Goal: Go to known website: Go to known website

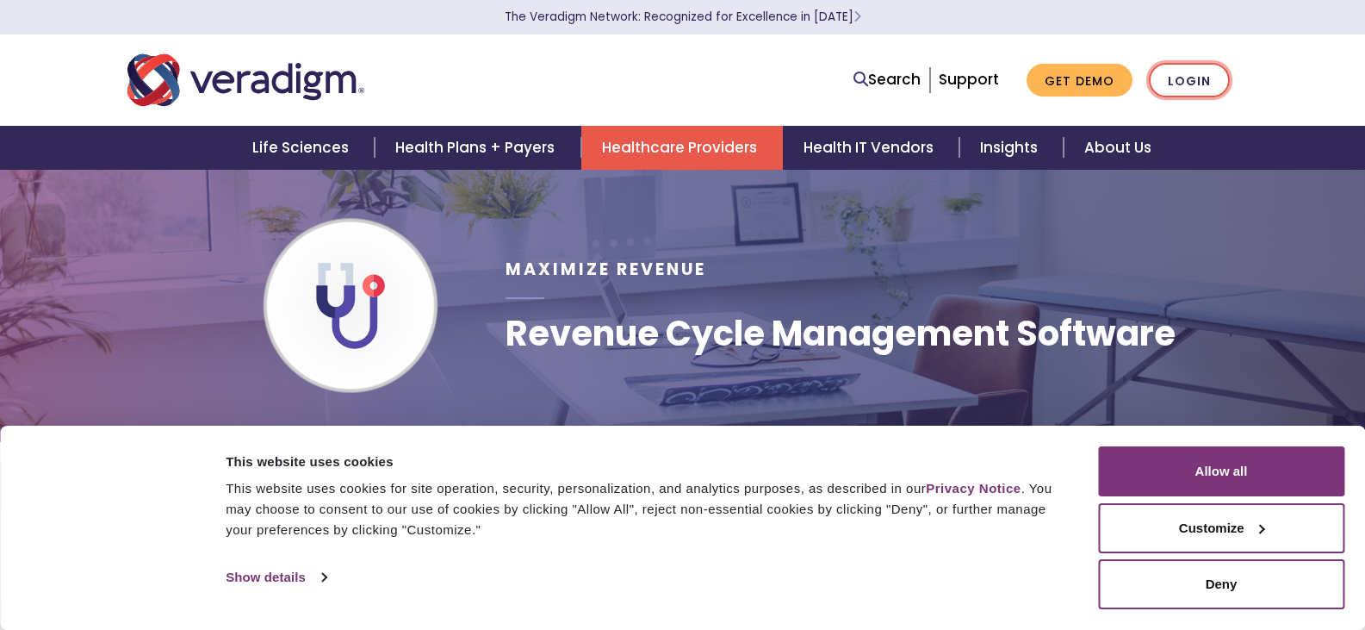
click at [1205, 78] on link "Login" at bounding box center [1189, 80] width 81 height 35
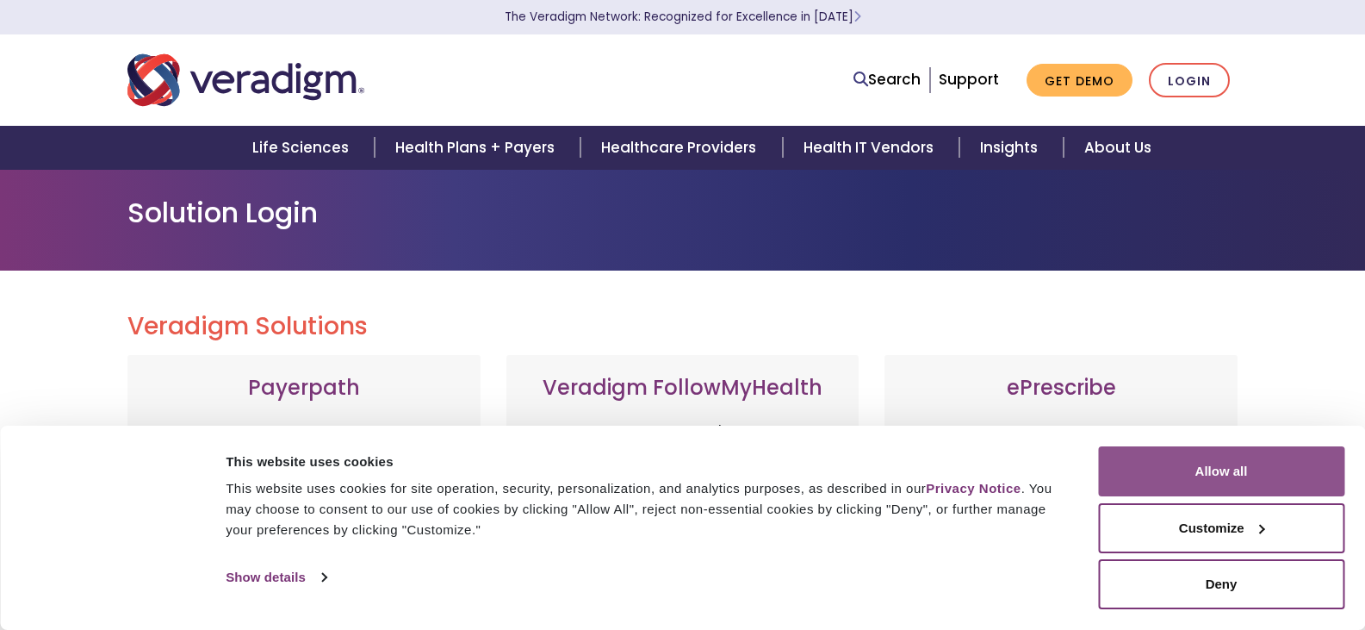
click at [1247, 481] on button "Allow all" at bounding box center [1221, 471] width 246 height 50
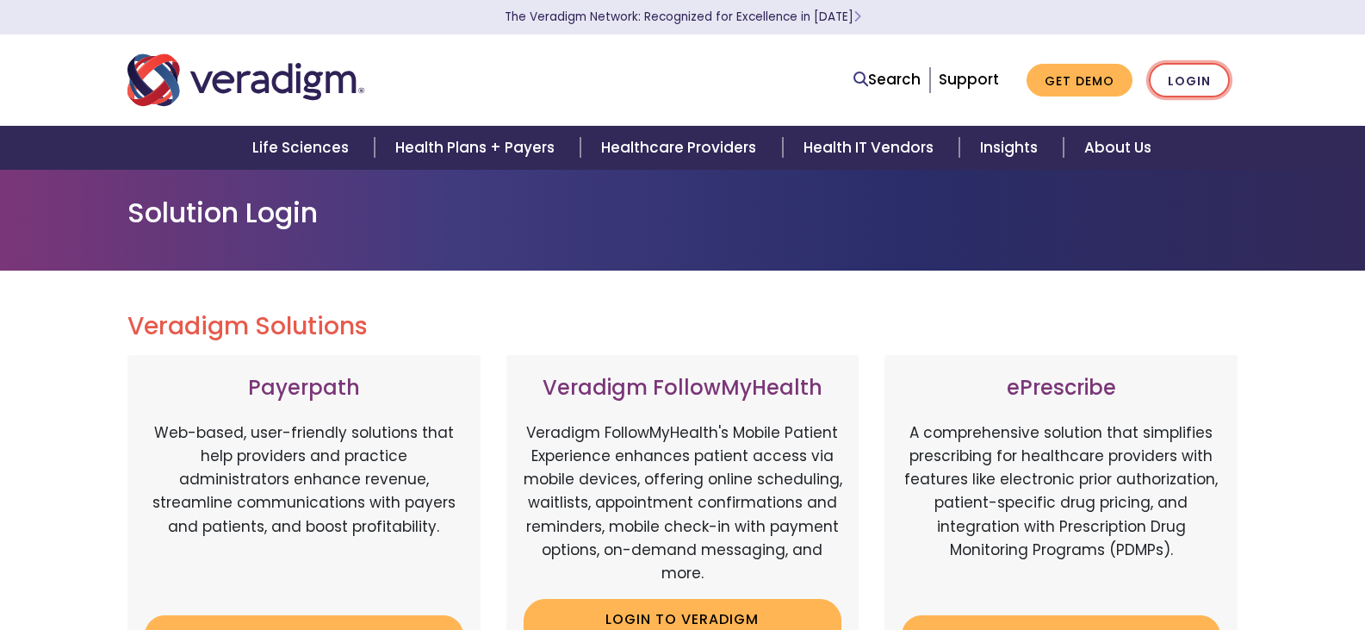
click at [1182, 93] on link "Login" at bounding box center [1189, 80] width 81 height 35
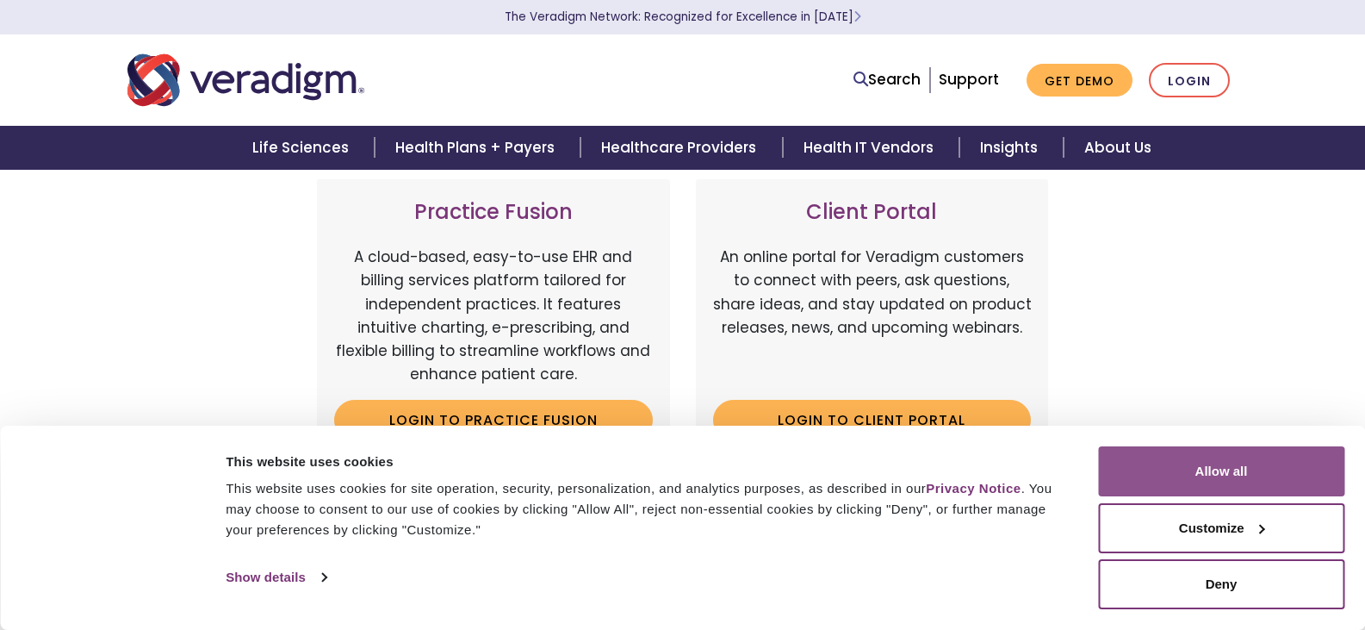
click at [1275, 479] on button "Allow all" at bounding box center [1221, 471] width 246 height 50
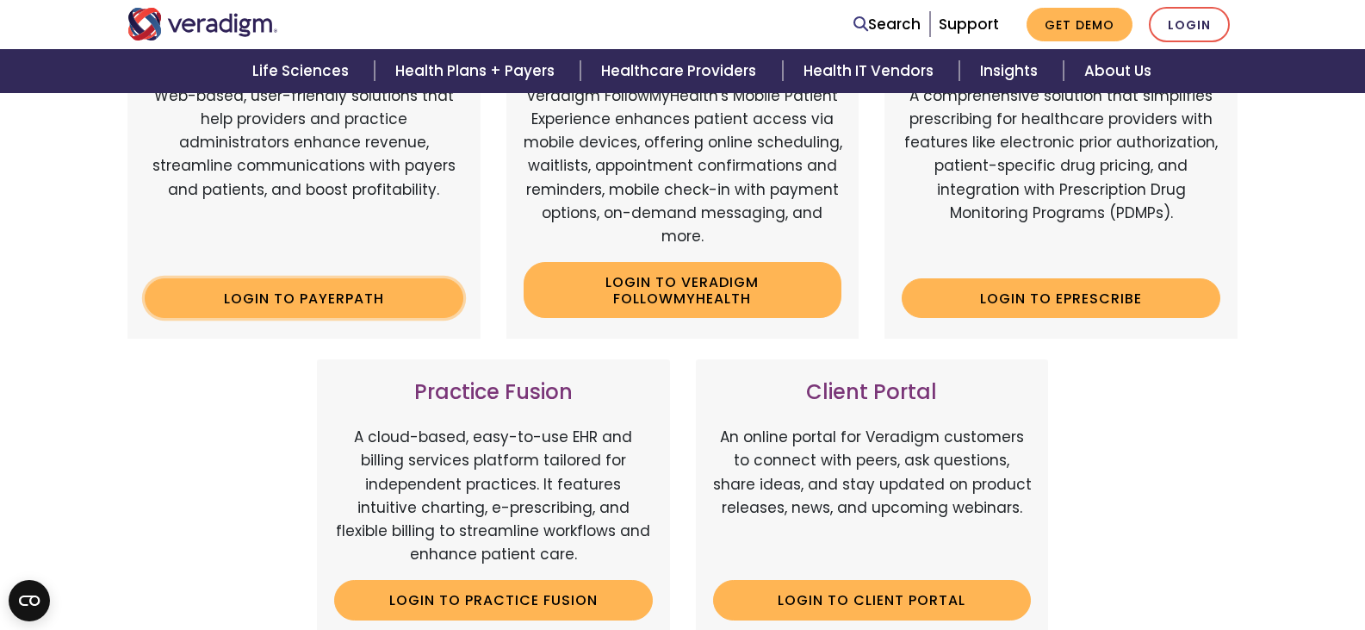
scroll to position [172, 0]
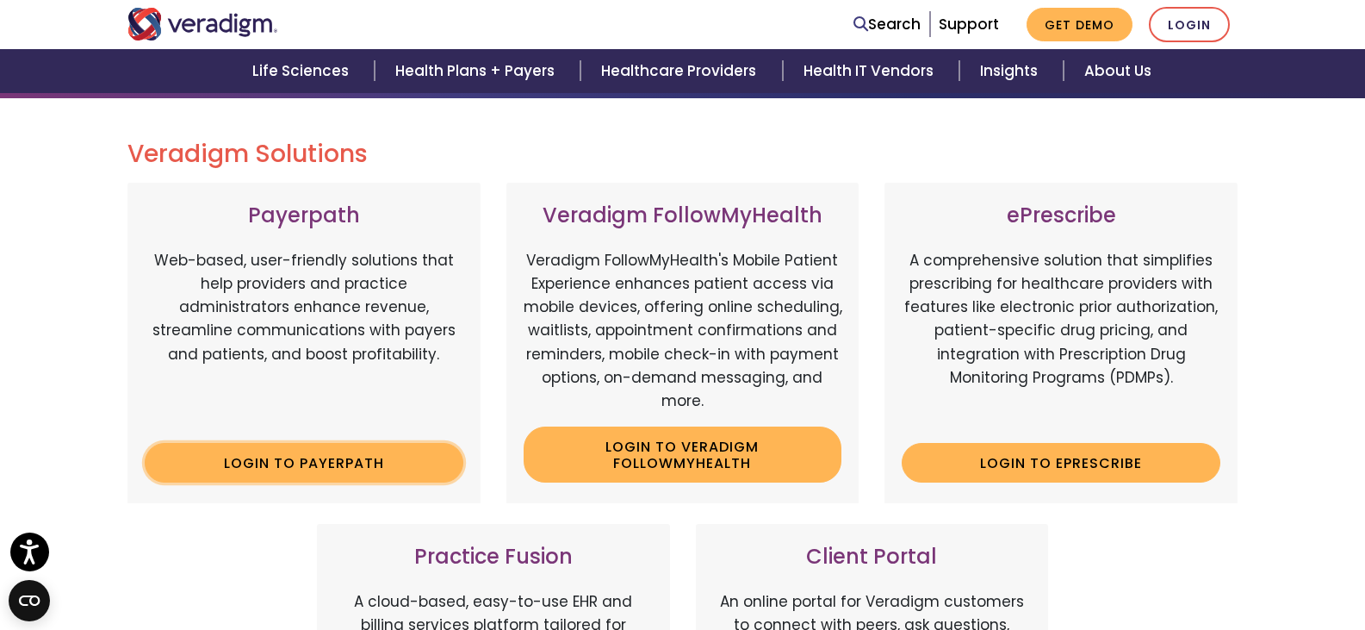
click at [289, 467] on link "Login to Payerpath" at bounding box center [304, 463] width 319 height 40
